Goal: Transaction & Acquisition: Purchase product/service

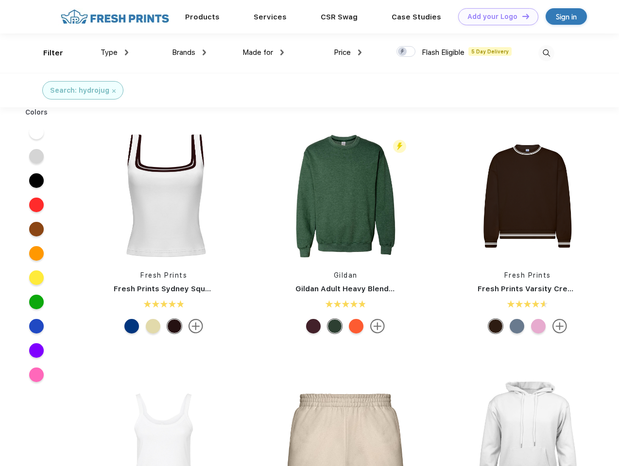
click at [494, 17] on link "Add your Logo Design Tool" at bounding box center [498, 16] width 80 height 17
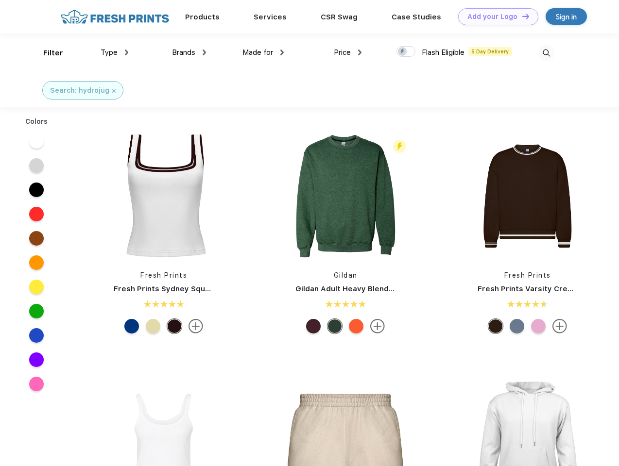
click at [0, 0] on div "Design Tool" at bounding box center [0, 0] width 0 height 0
click at [521, 16] on link "Add your Logo Design Tool" at bounding box center [498, 16] width 80 height 17
click at [47, 53] on div "Filter" at bounding box center [53, 53] width 20 height 11
click at [115, 52] on span "Type" at bounding box center [109, 52] width 17 height 9
click at [189, 52] on span "Brands" at bounding box center [183, 52] width 23 height 9
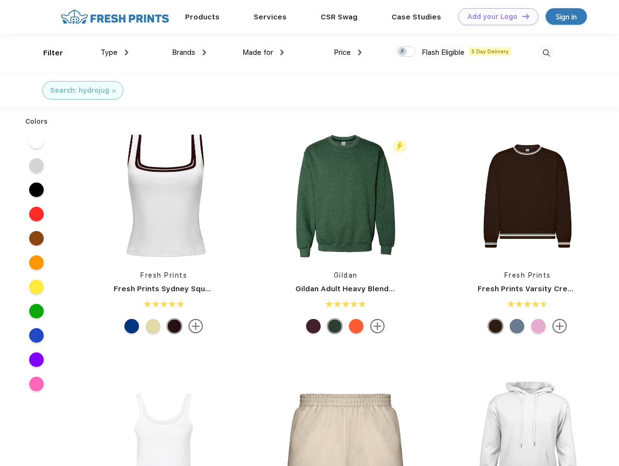
click at [263, 52] on span "Made for" at bounding box center [257, 52] width 31 height 9
click at [348, 52] on span "Price" at bounding box center [342, 52] width 17 height 9
click at [406, 52] on div at bounding box center [405, 51] width 19 height 11
click at [403, 52] on input "checkbox" at bounding box center [399, 49] width 6 height 6
click at [546, 53] on img at bounding box center [546, 53] width 16 height 16
